Goal: Complete application form

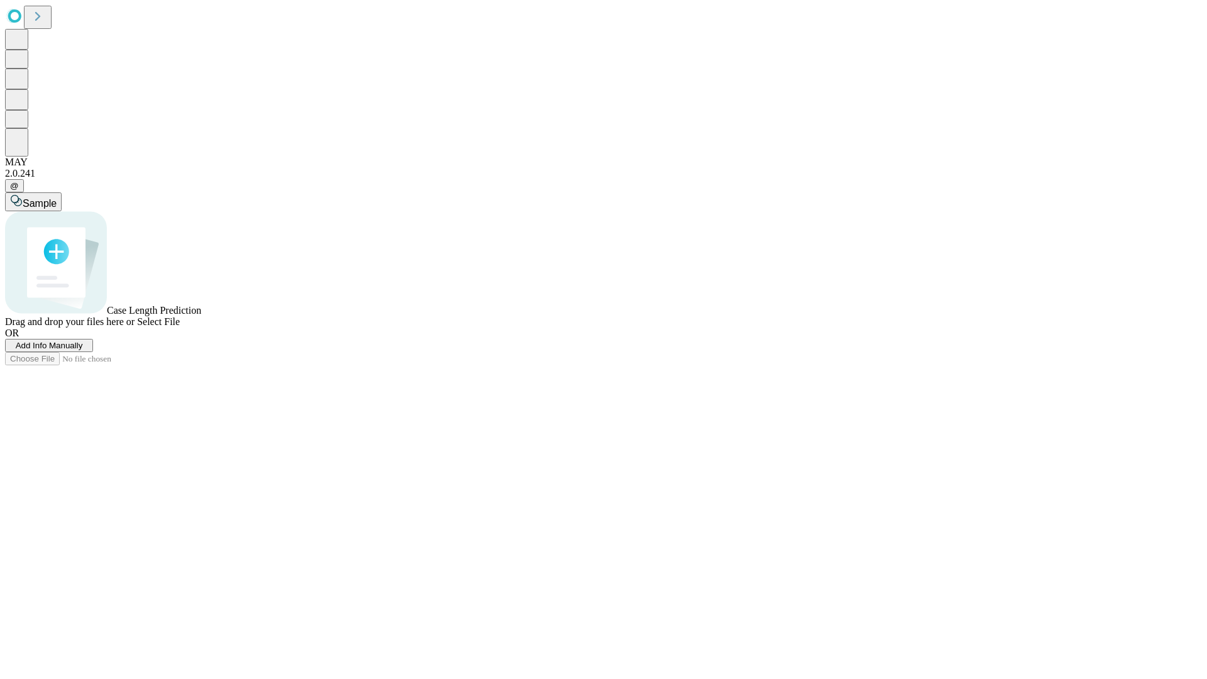
click at [83, 350] on span "Add Info Manually" at bounding box center [49, 345] width 67 height 9
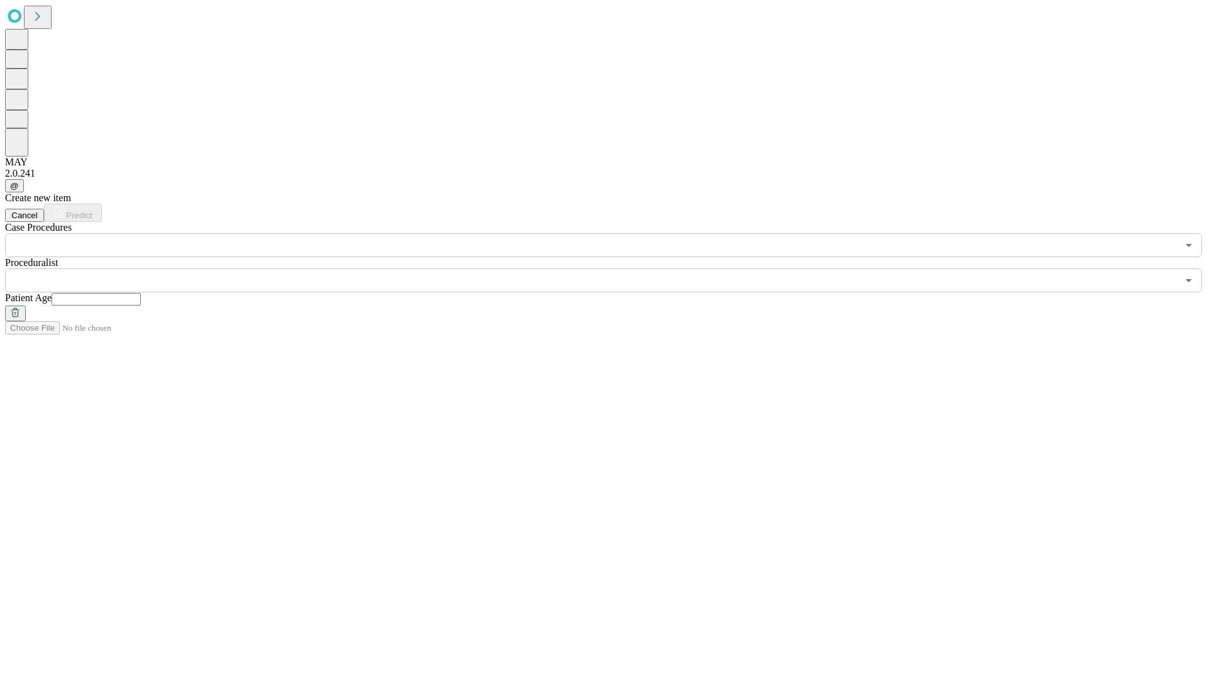
click at [141, 293] on input "text" at bounding box center [96, 299] width 89 height 13
type input "**"
click at [613, 269] on input "text" at bounding box center [591, 281] width 1173 height 24
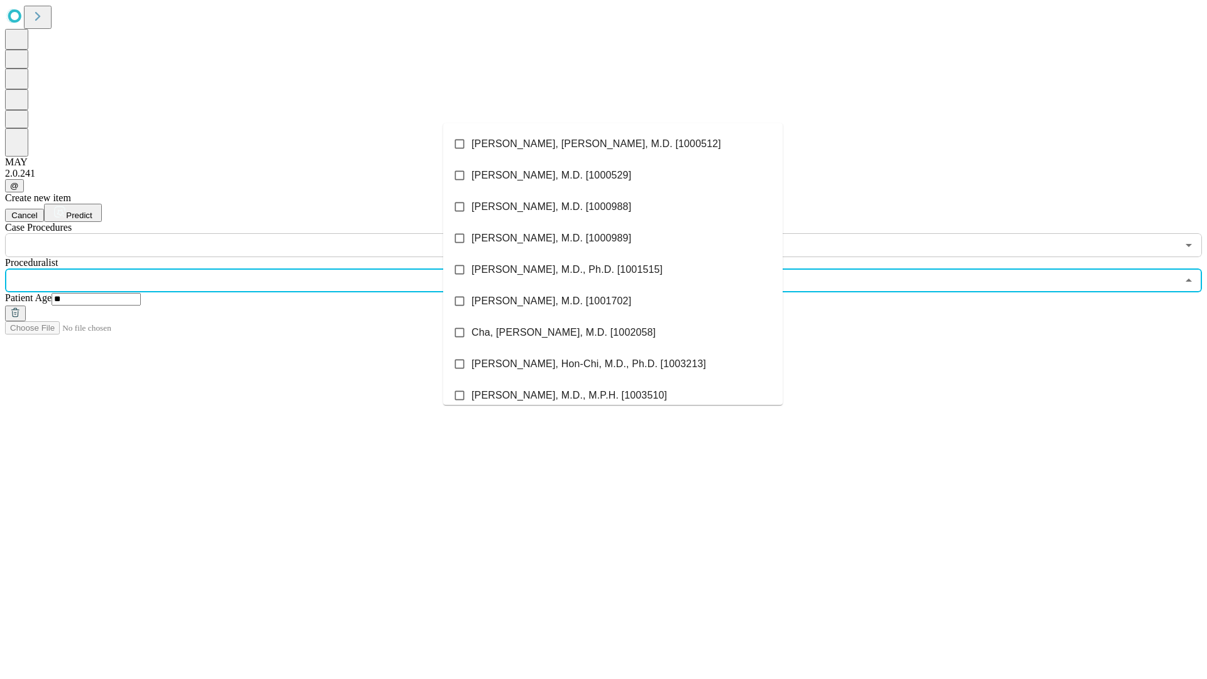
click at [613, 144] on li "[PERSON_NAME], [PERSON_NAME], M.D. [1000512]" at bounding box center [613, 143] width 340 height 31
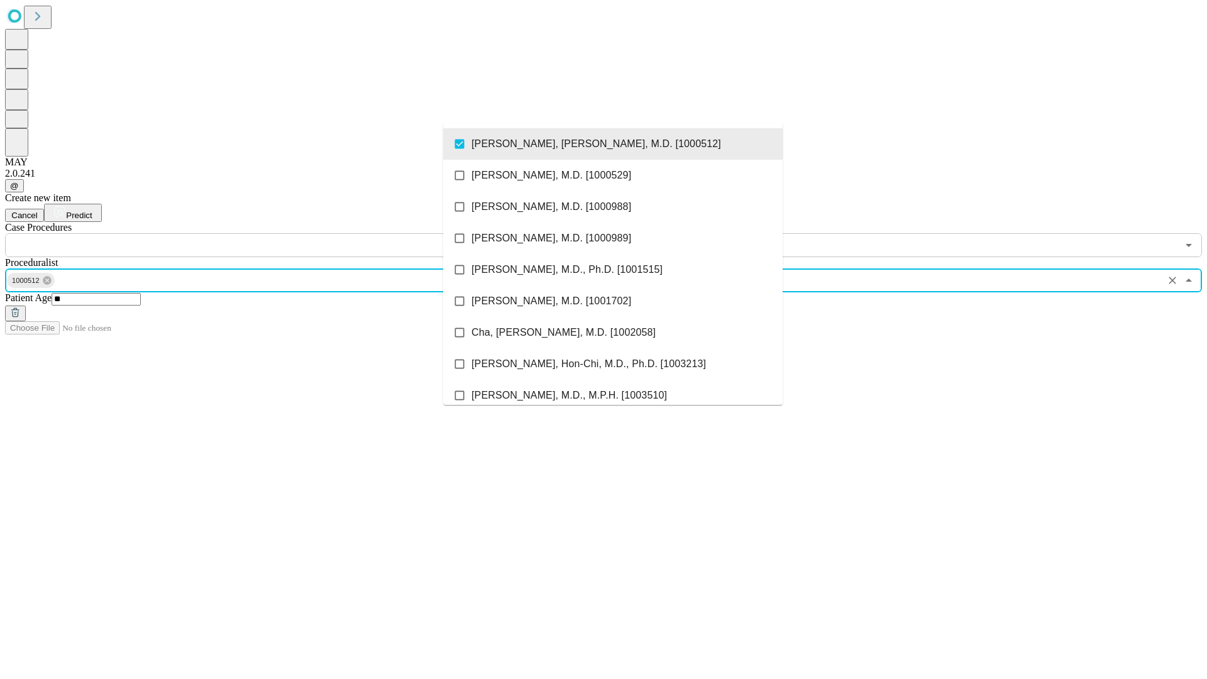
click at [264, 233] on input "text" at bounding box center [591, 245] width 1173 height 24
